Goal: Check status

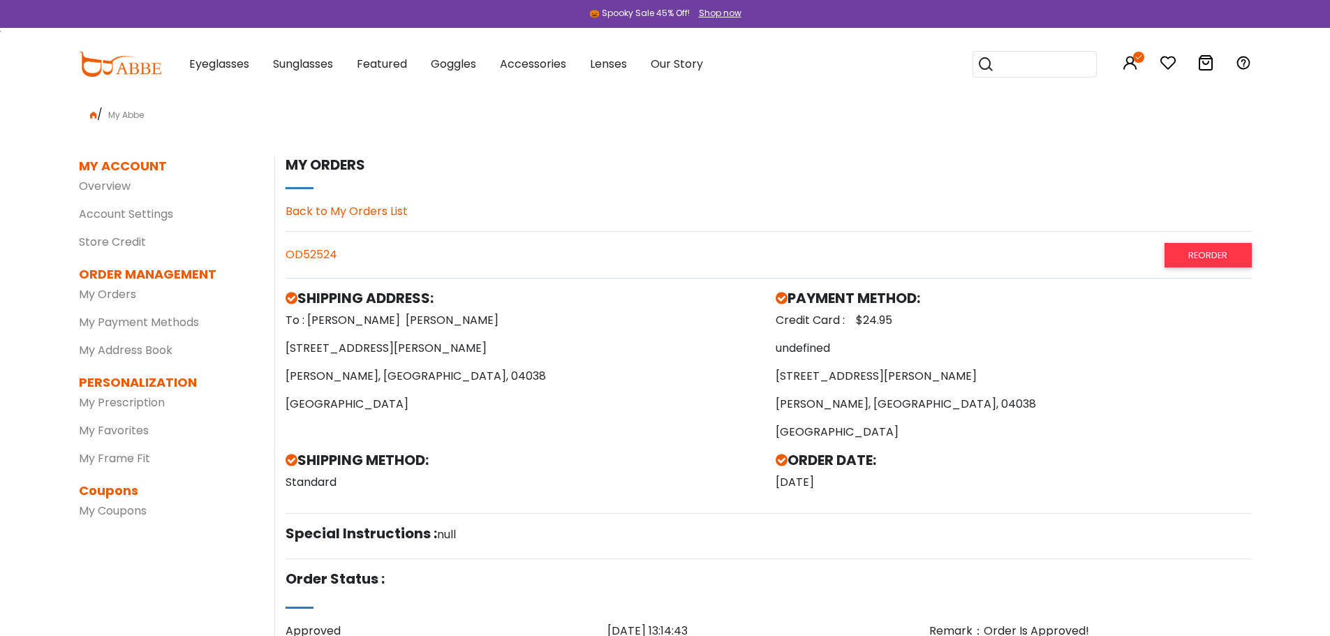
drag, startPoint x: 1299, startPoint y: 36, endPoint x: 678, endPoint y: 163, distance: 633.5
click at [0, 0] on x-citi-chrome-extension at bounding box center [0, 0] width 0 height 0
